Goal: Communication & Community: Share content

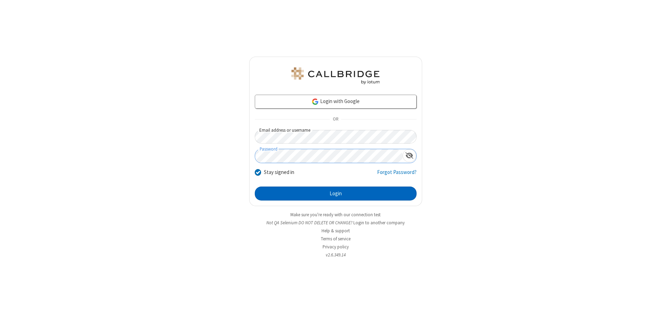
click at [335, 194] on button "Login" at bounding box center [336, 194] width 162 height 14
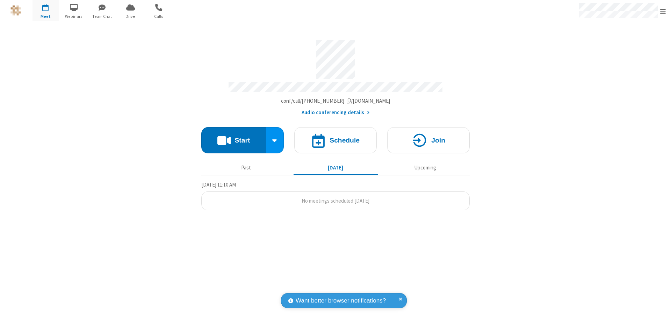
click at [233, 137] on button "Start" at bounding box center [233, 140] width 65 height 26
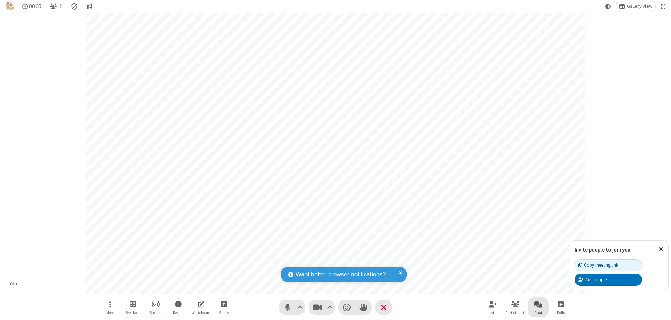
click at [538, 304] on span "Open chat" at bounding box center [538, 304] width 8 height 9
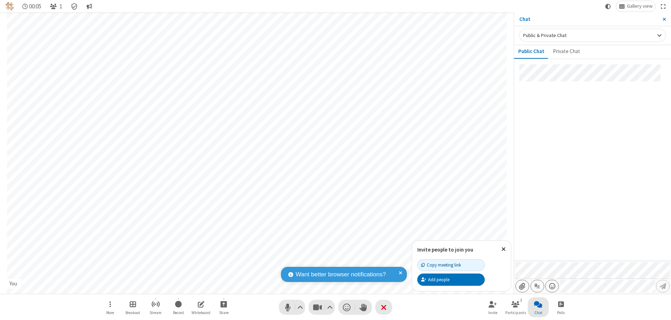
type input "C:\fakepath\doc_test.docx"
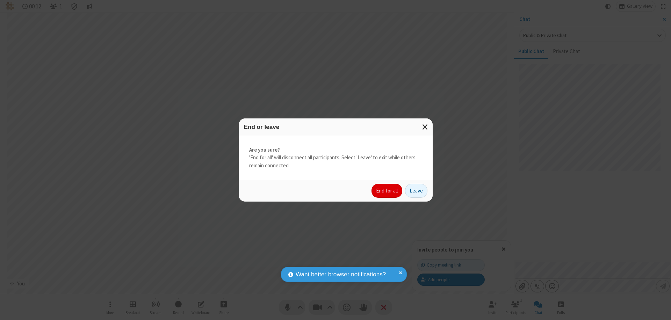
click at [387, 191] on button "End for all" at bounding box center [386, 191] width 31 height 14
